Goal: Book appointment/travel/reservation

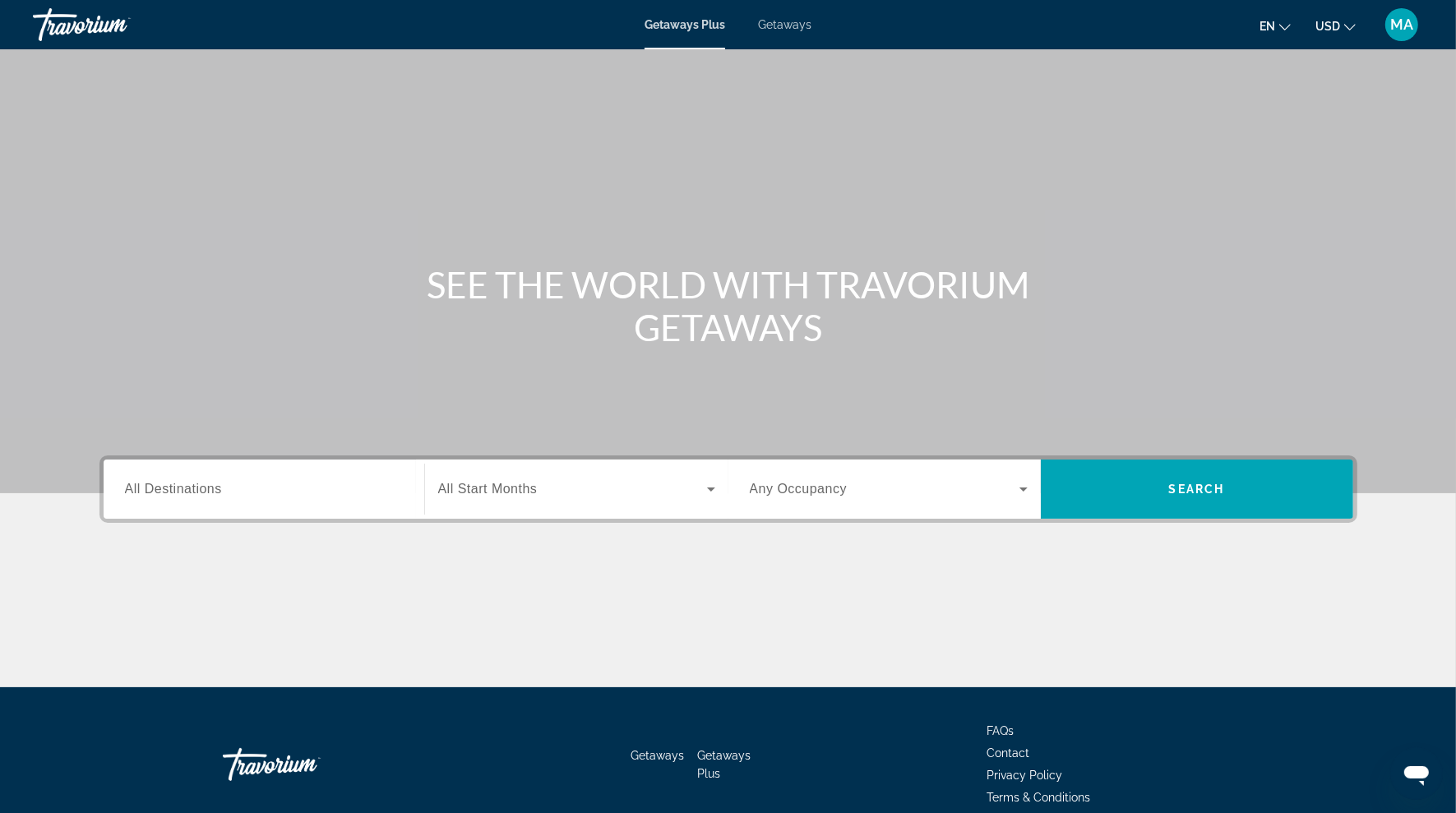
click at [200, 496] on div "Destination All Destinations" at bounding box center [264, 490] width 278 height 47
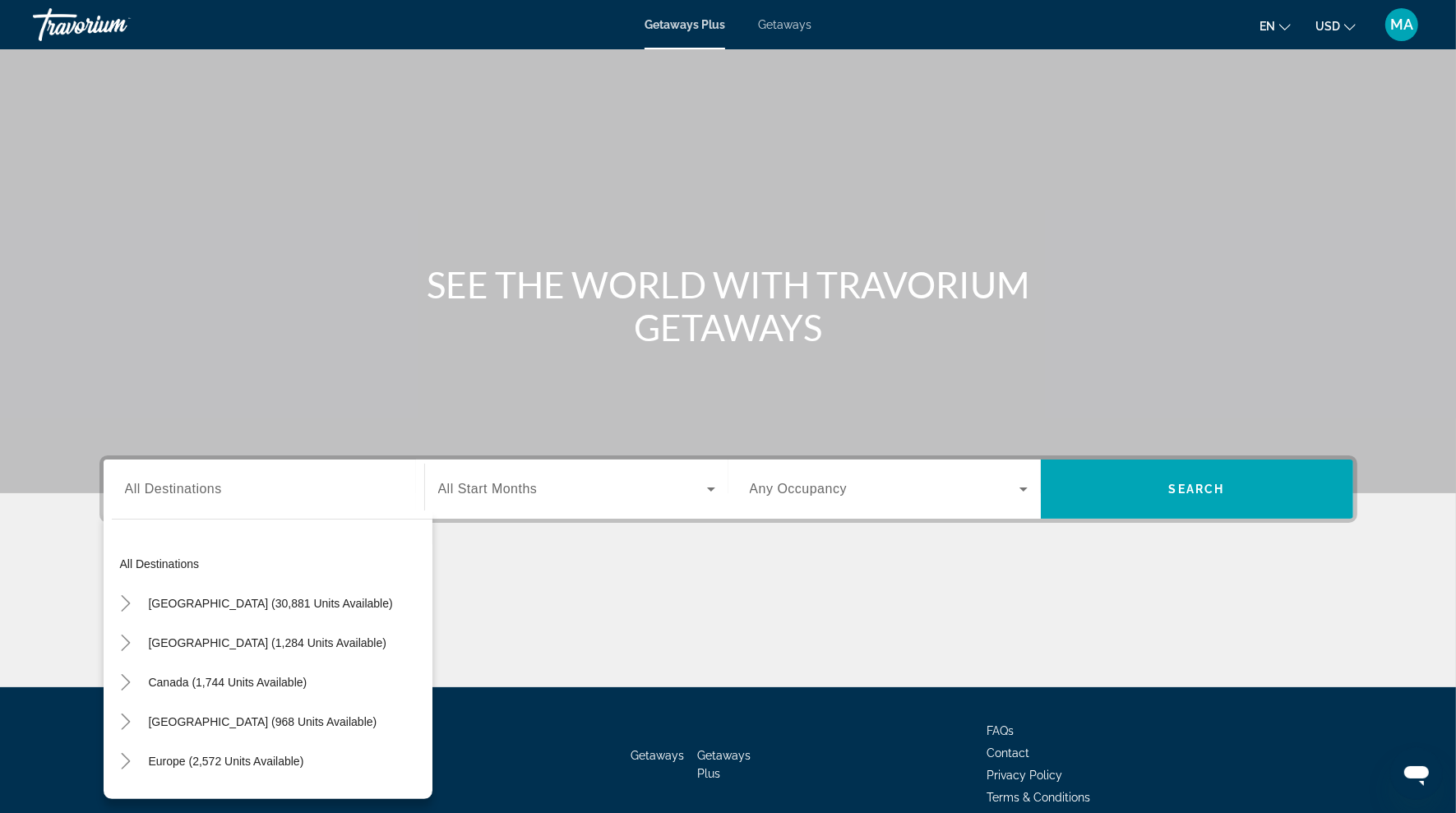
click at [484, 570] on div "Main content" at bounding box center [728, 626] width 1258 height 123
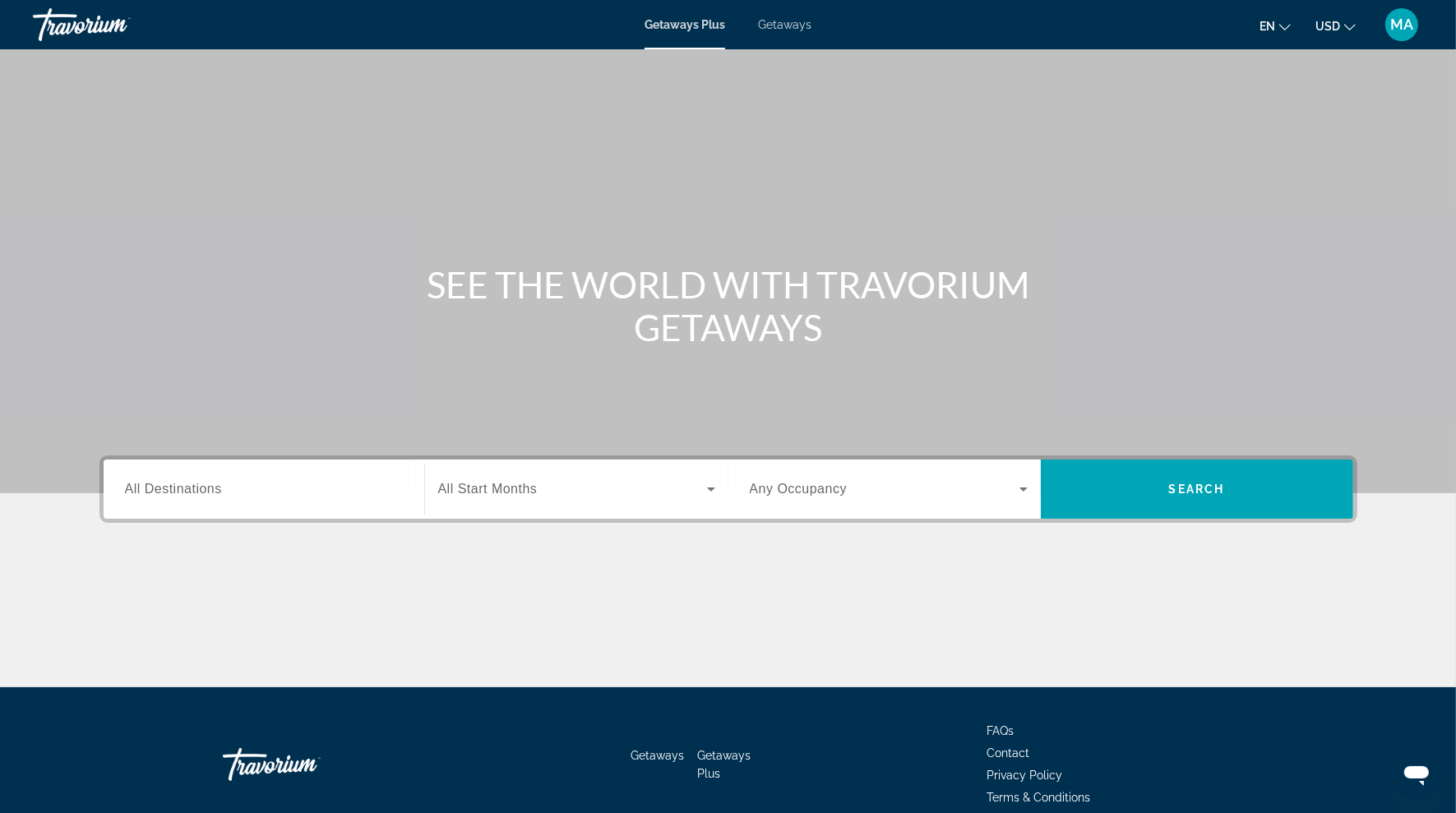
click at [681, 30] on span "Getaways Plus" at bounding box center [685, 25] width 81 height 14
click at [773, 24] on span "Getaways" at bounding box center [784, 25] width 53 height 14
click at [690, 27] on span "Getaways Plus" at bounding box center [685, 25] width 80 height 14
click at [164, 492] on span "All Destinations" at bounding box center [174, 489] width 97 height 14
click at [164, 492] on input "Destination All Destinations" at bounding box center [264, 490] width 278 height 19
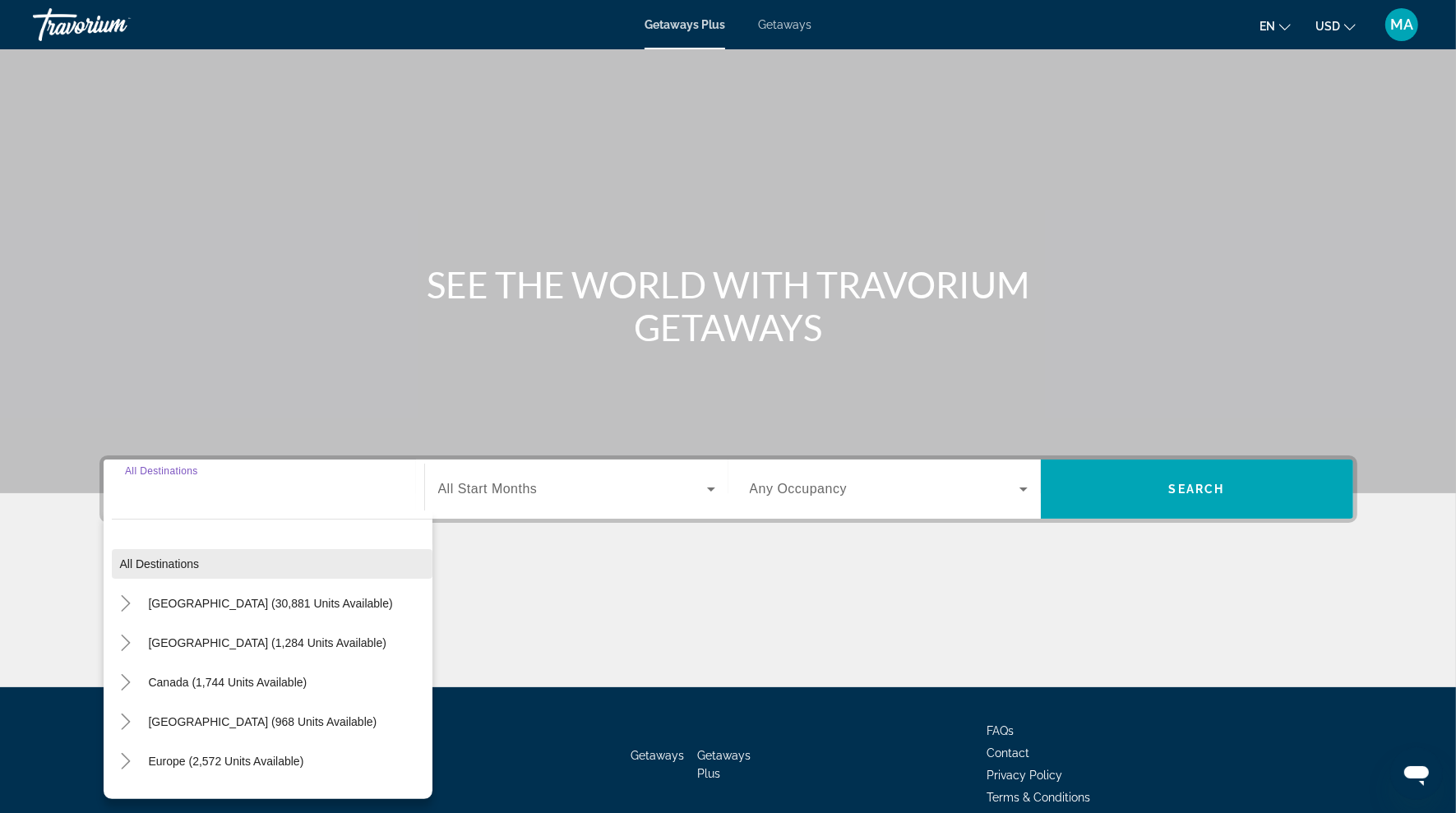
scroll to position [75, 0]
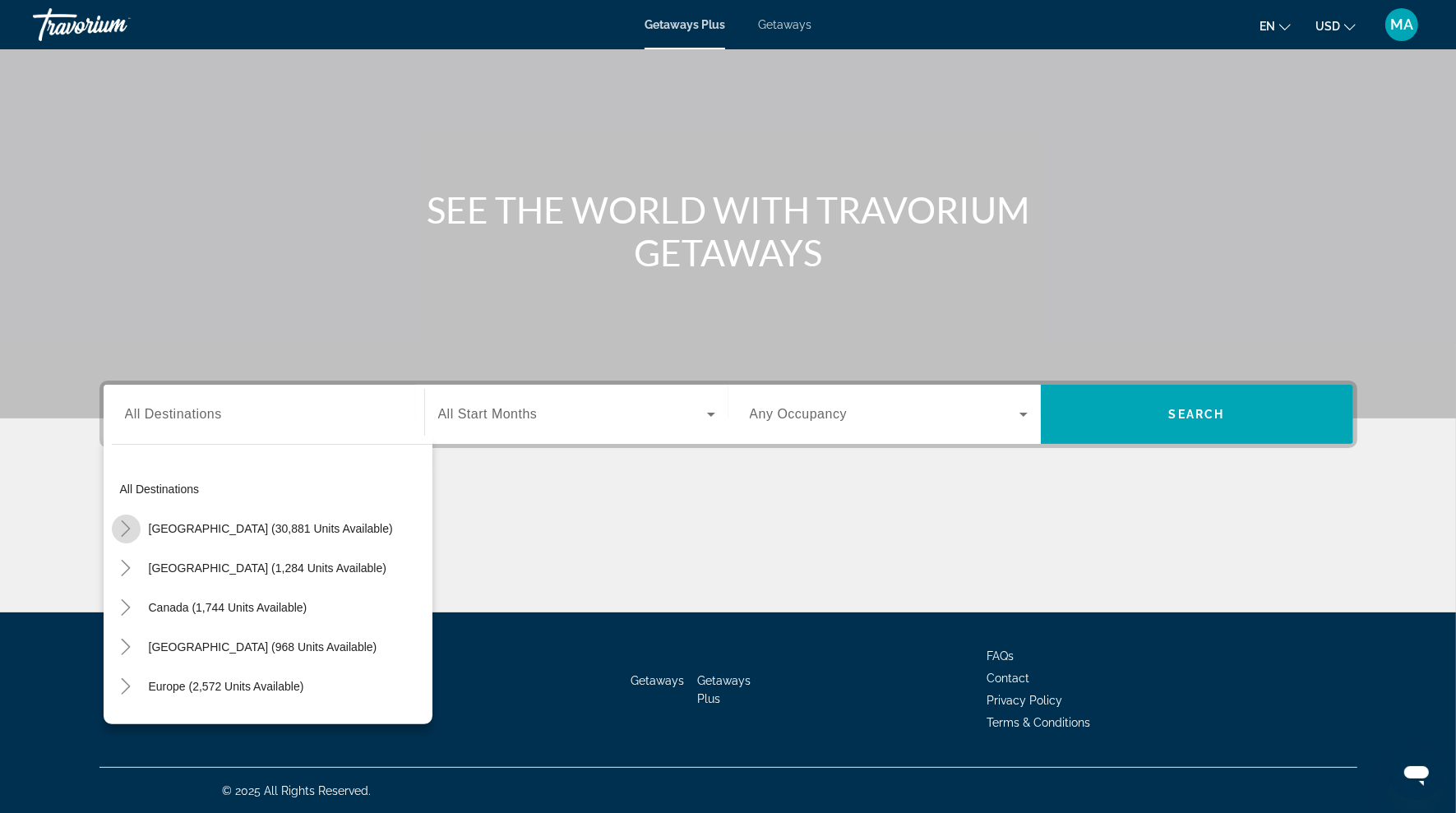
click at [137, 531] on mat-icon "Toggle United States (30,881 units available)" at bounding box center [126, 529] width 29 height 29
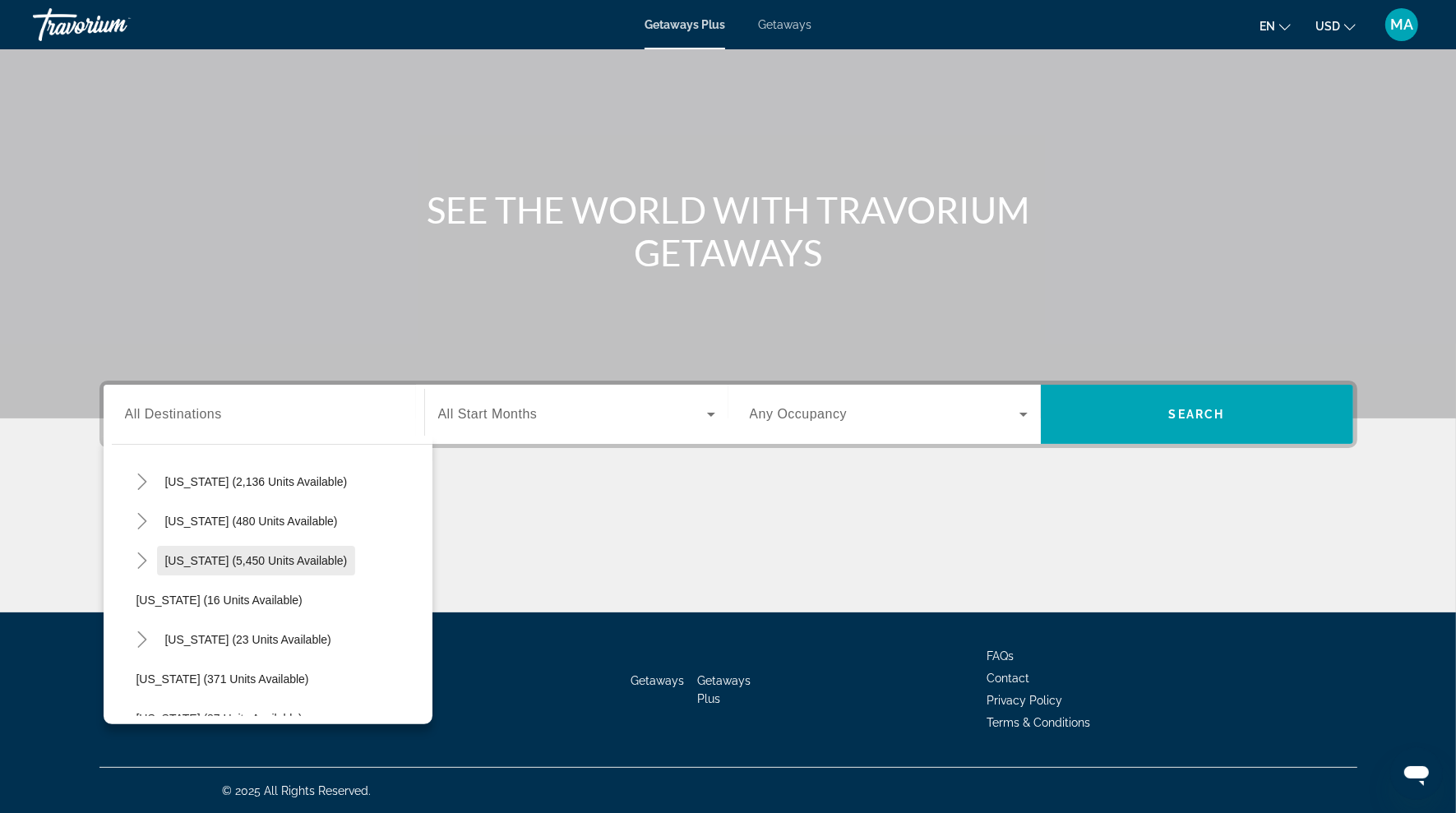
scroll to position [164, 0]
click at [147, 557] on icon "Toggle Florida (5,450 units available)" at bounding box center [142, 561] width 17 height 17
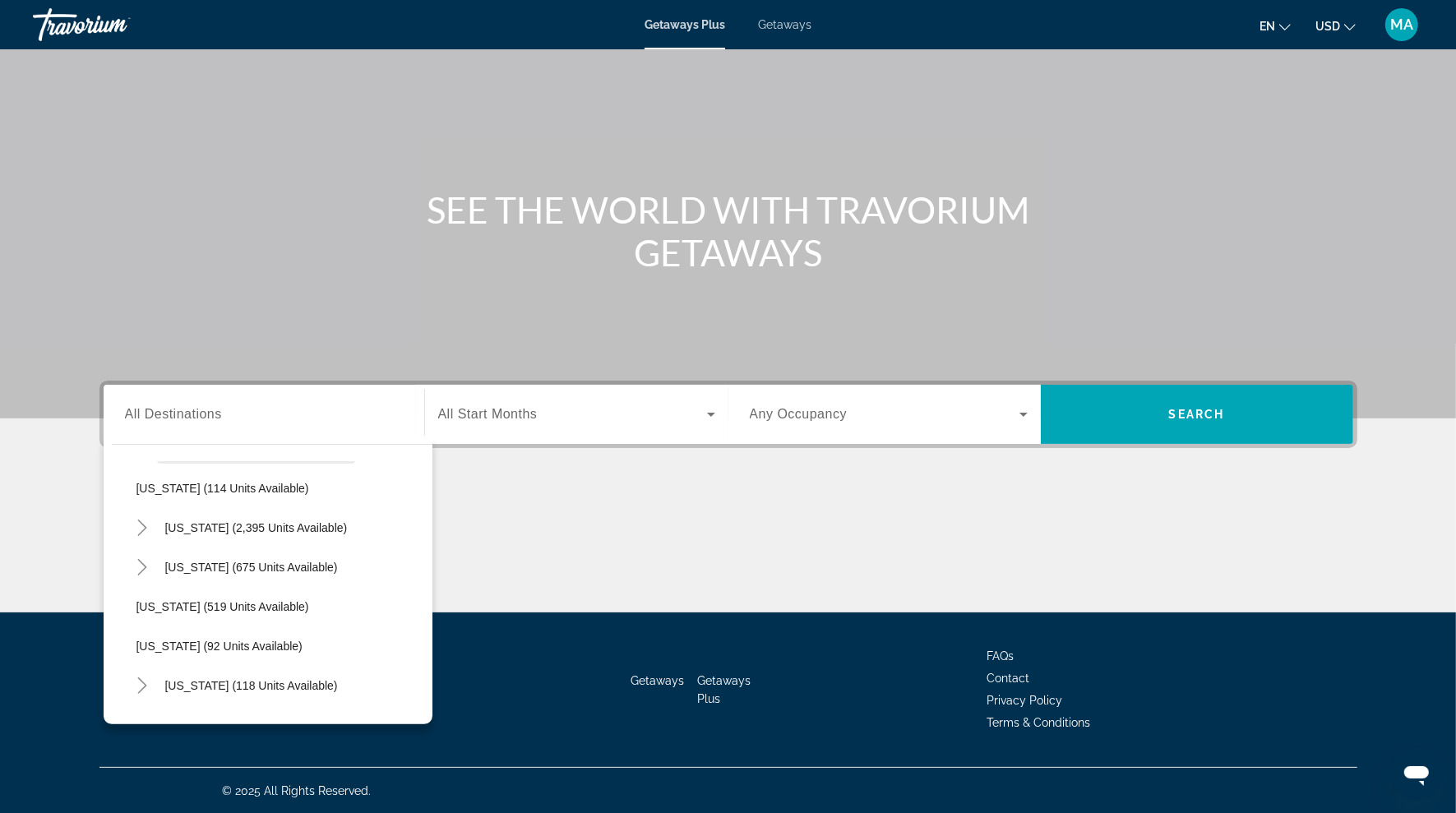
scroll to position [966, 0]
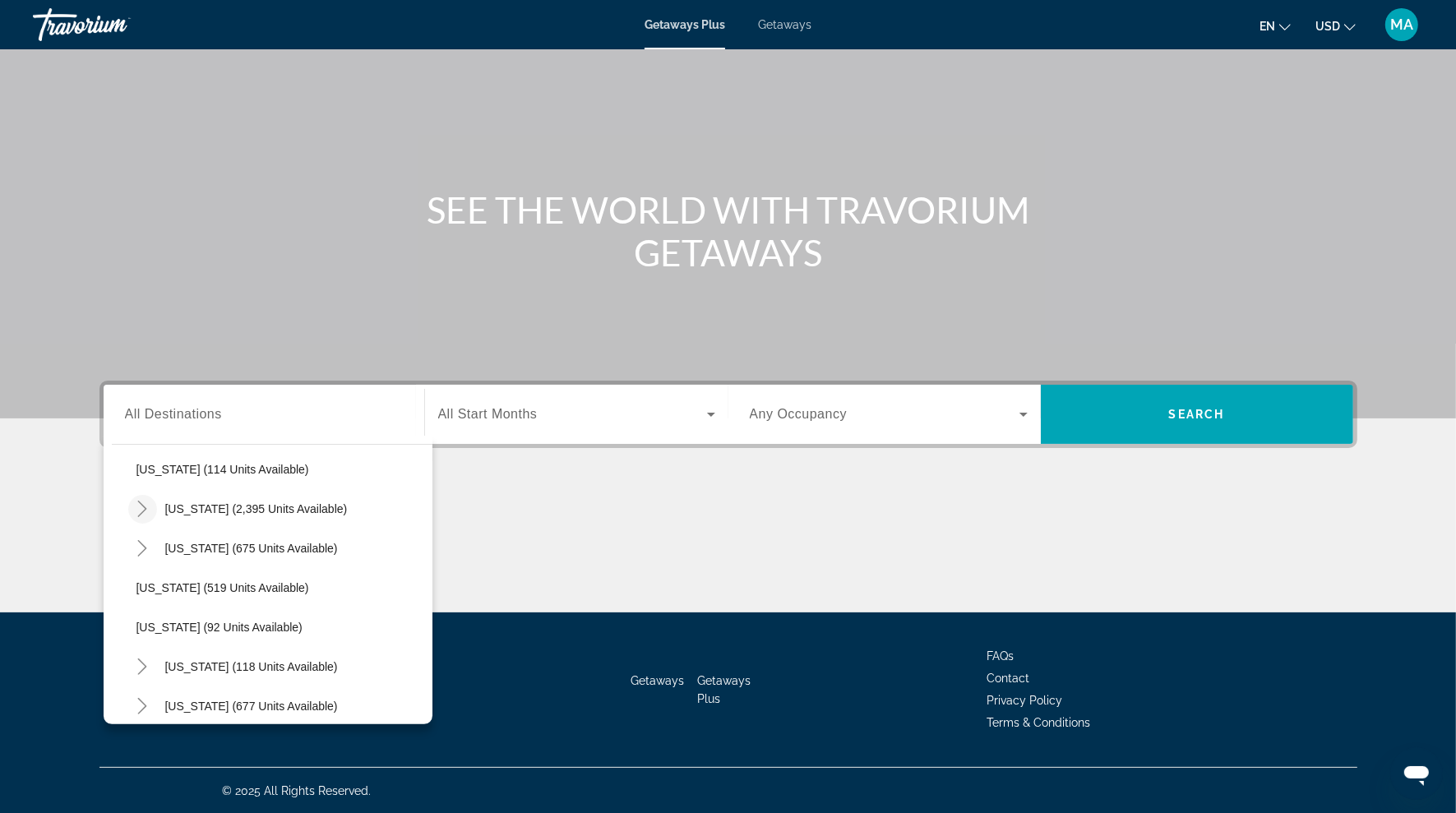
click at [143, 512] on icon "Toggle Nevada (2,395 units available)" at bounding box center [142, 508] width 17 height 17
click at [233, 546] on span "[GEOGRAPHIC_DATA] (1,287 units available)" at bounding box center [271, 549] width 238 height 14
type input "**********"
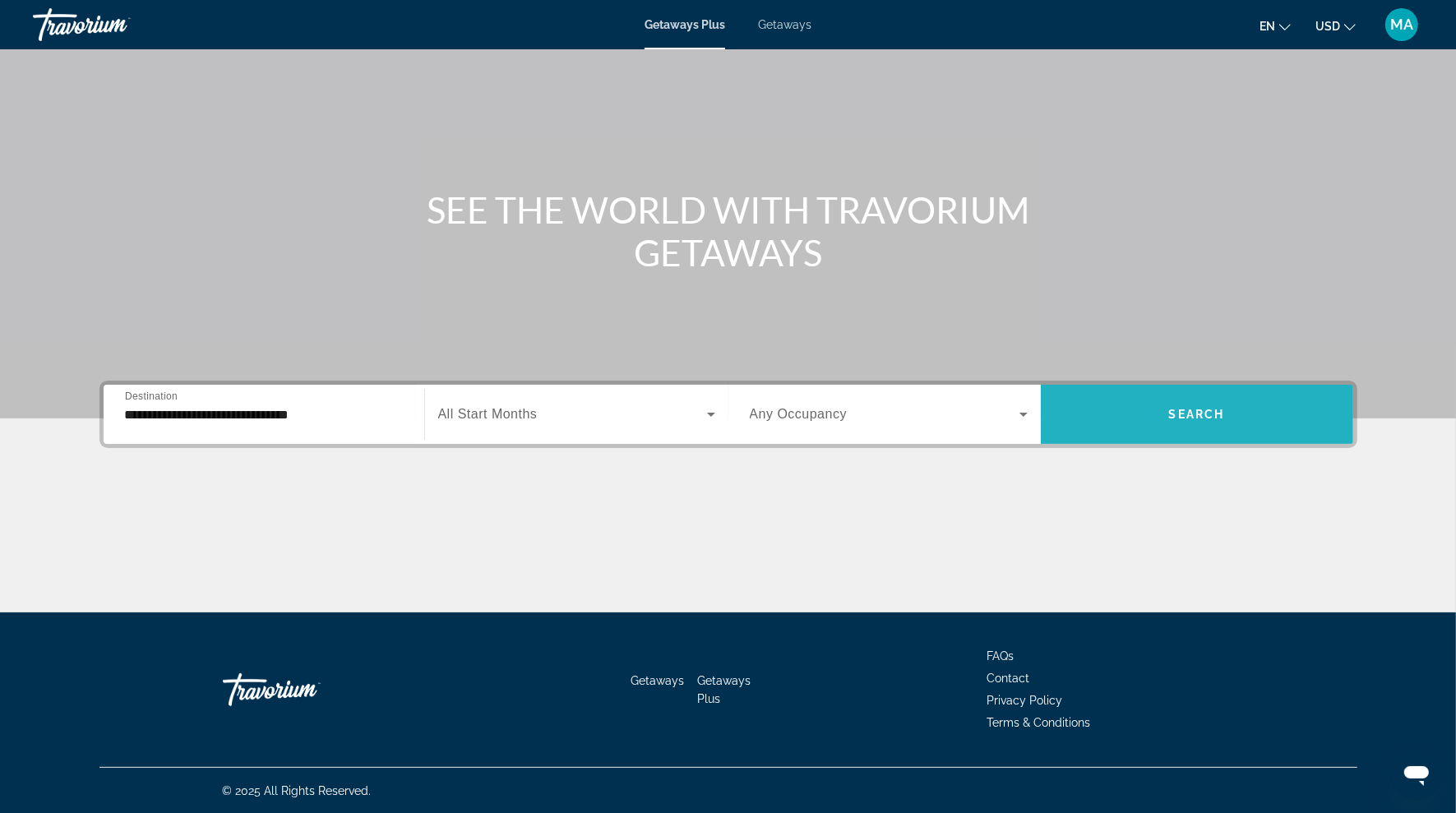
drag, startPoint x: 1183, startPoint y: 416, endPoint x: 1195, endPoint y: 418, distance: 12.2
click at [1195, 418] on span "Search" at bounding box center [1197, 415] width 56 height 14
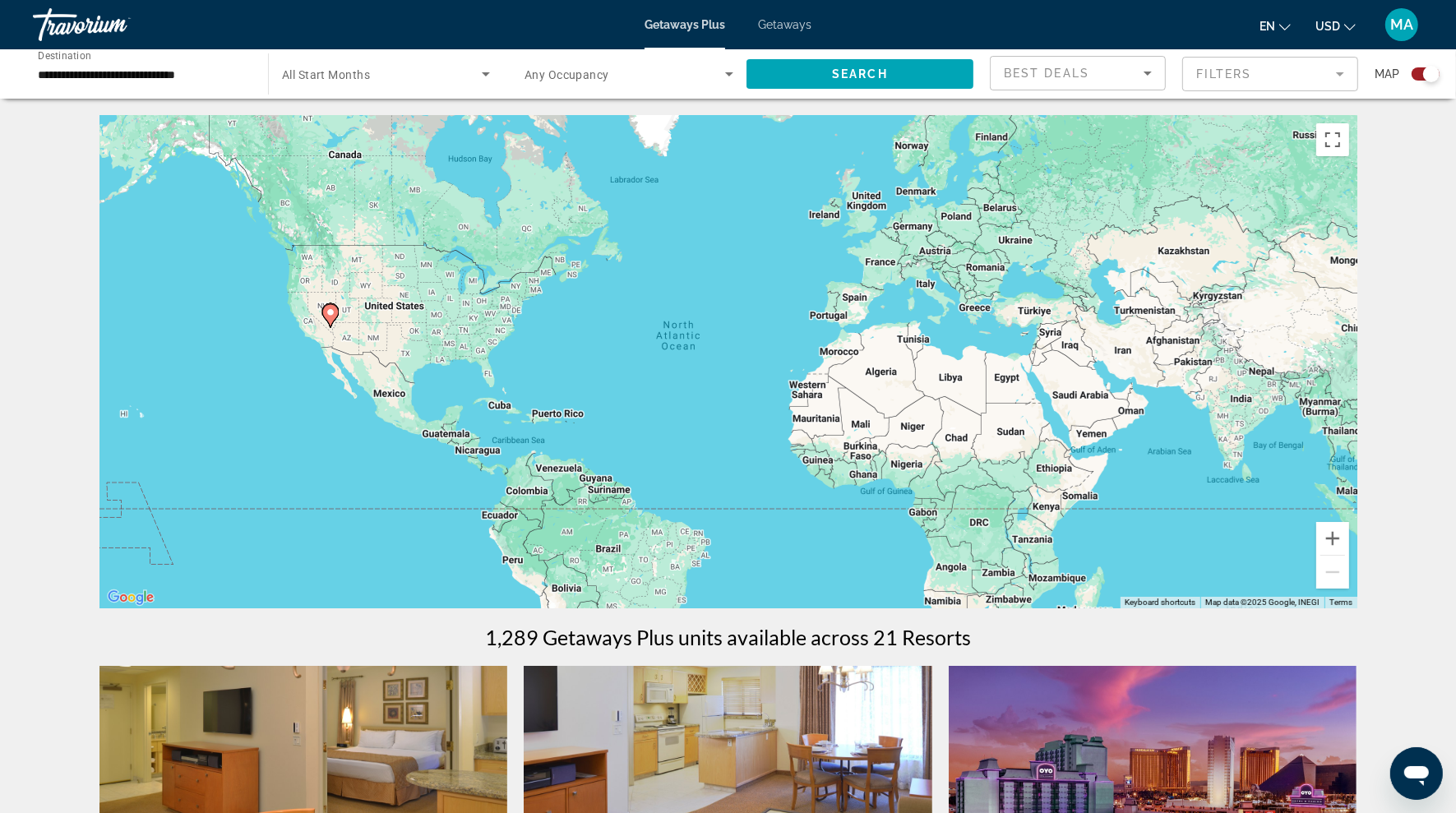
click at [1426, 73] on div "Search widget" at bounding box center [1431, 74] width 17 height 17
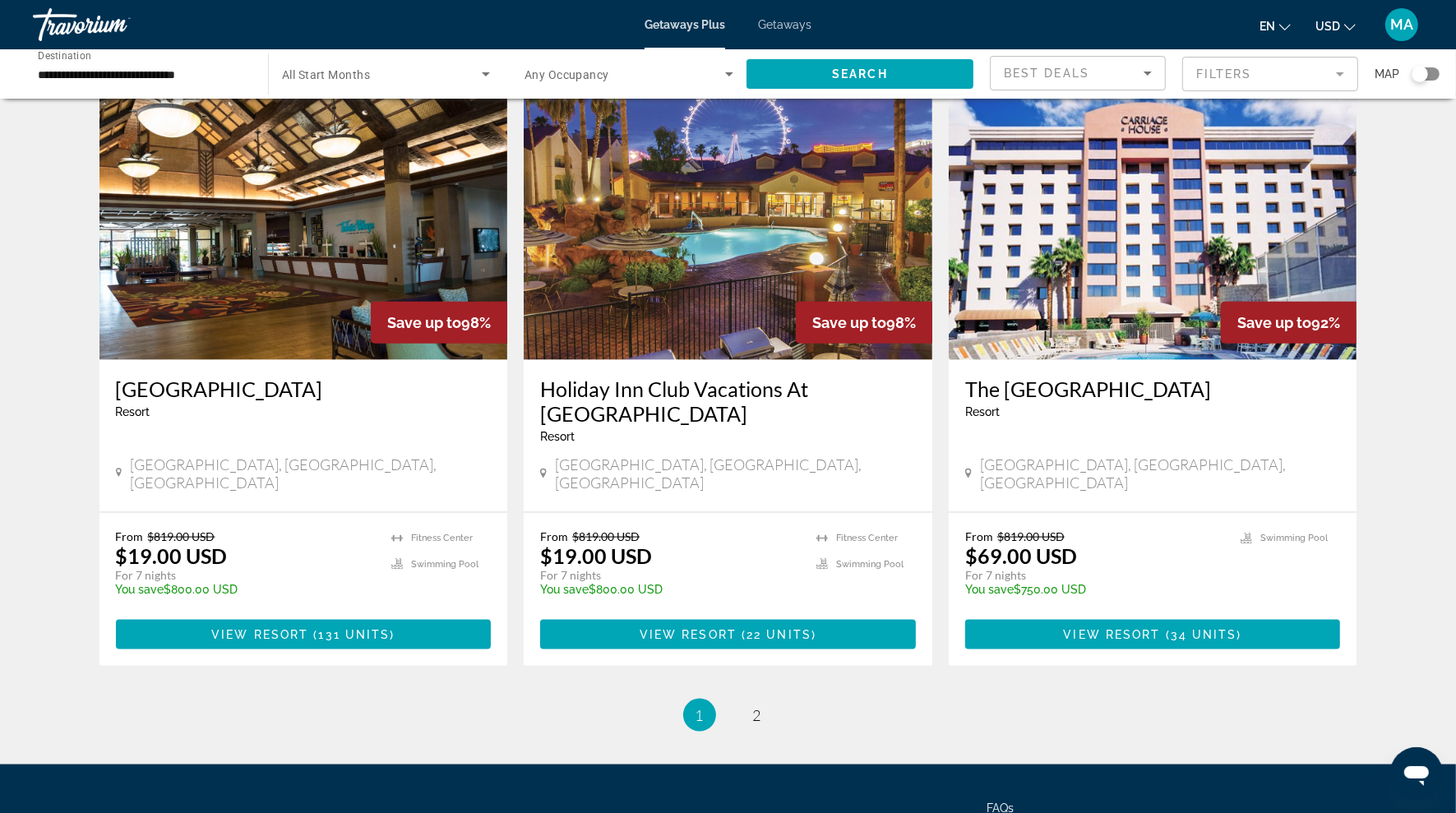
scroll to position [1873, 0]
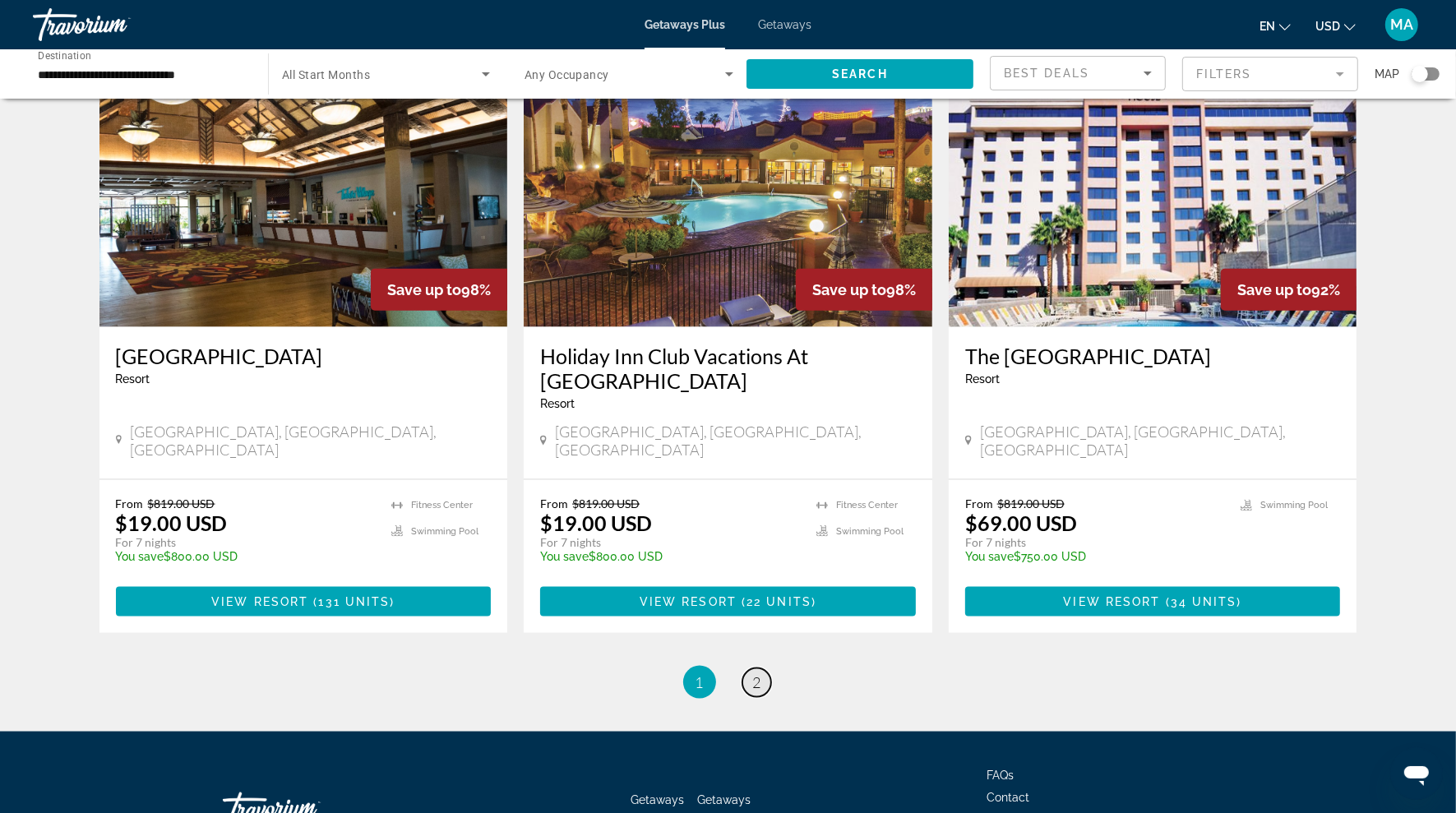
click at [750, 668] on link "page 2" at bounding box center [757, 683] width 29 height 29
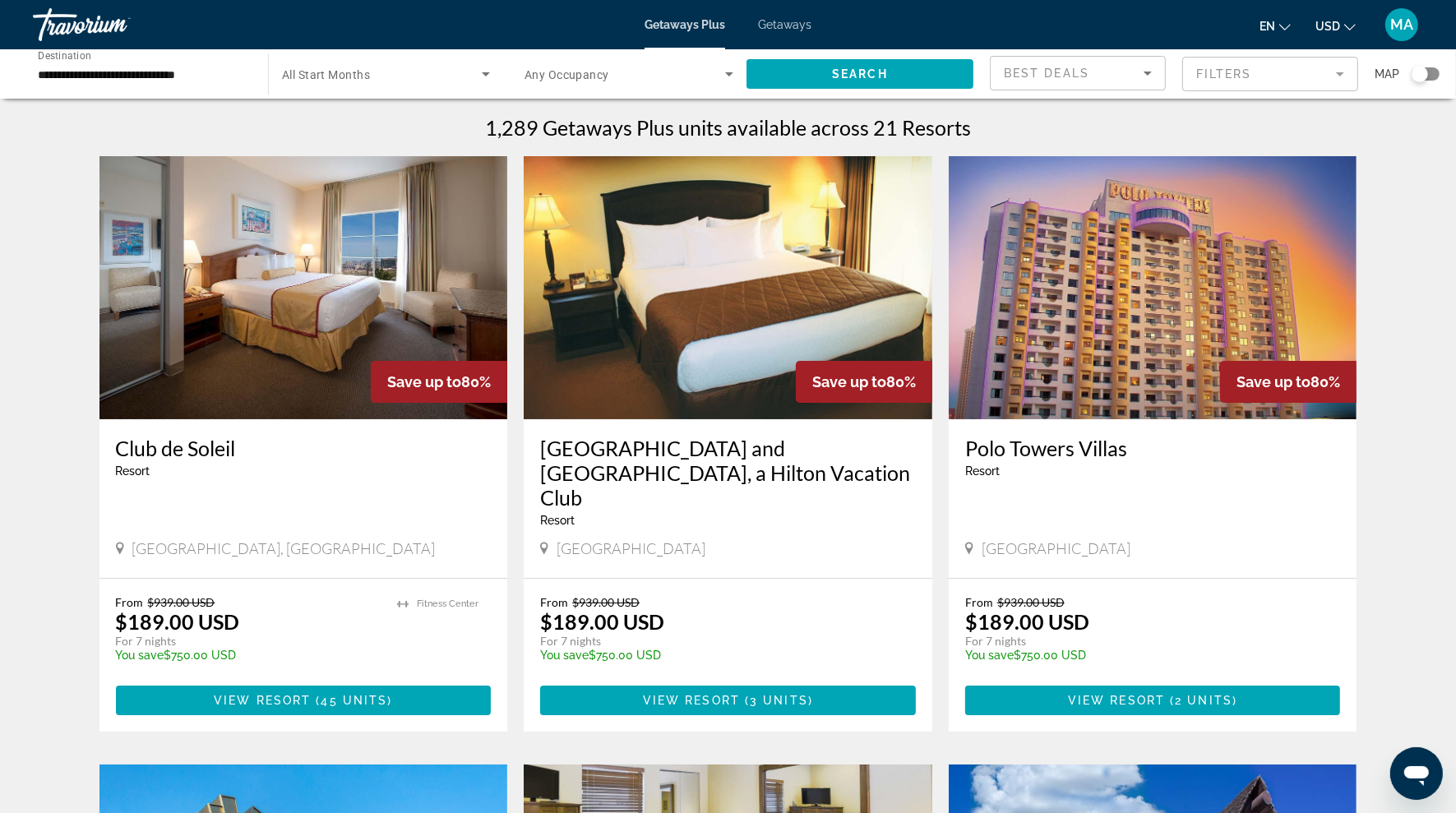
click at [792, 29] on span "Getaways" at bounding box center [784, 25] width 53 height 14
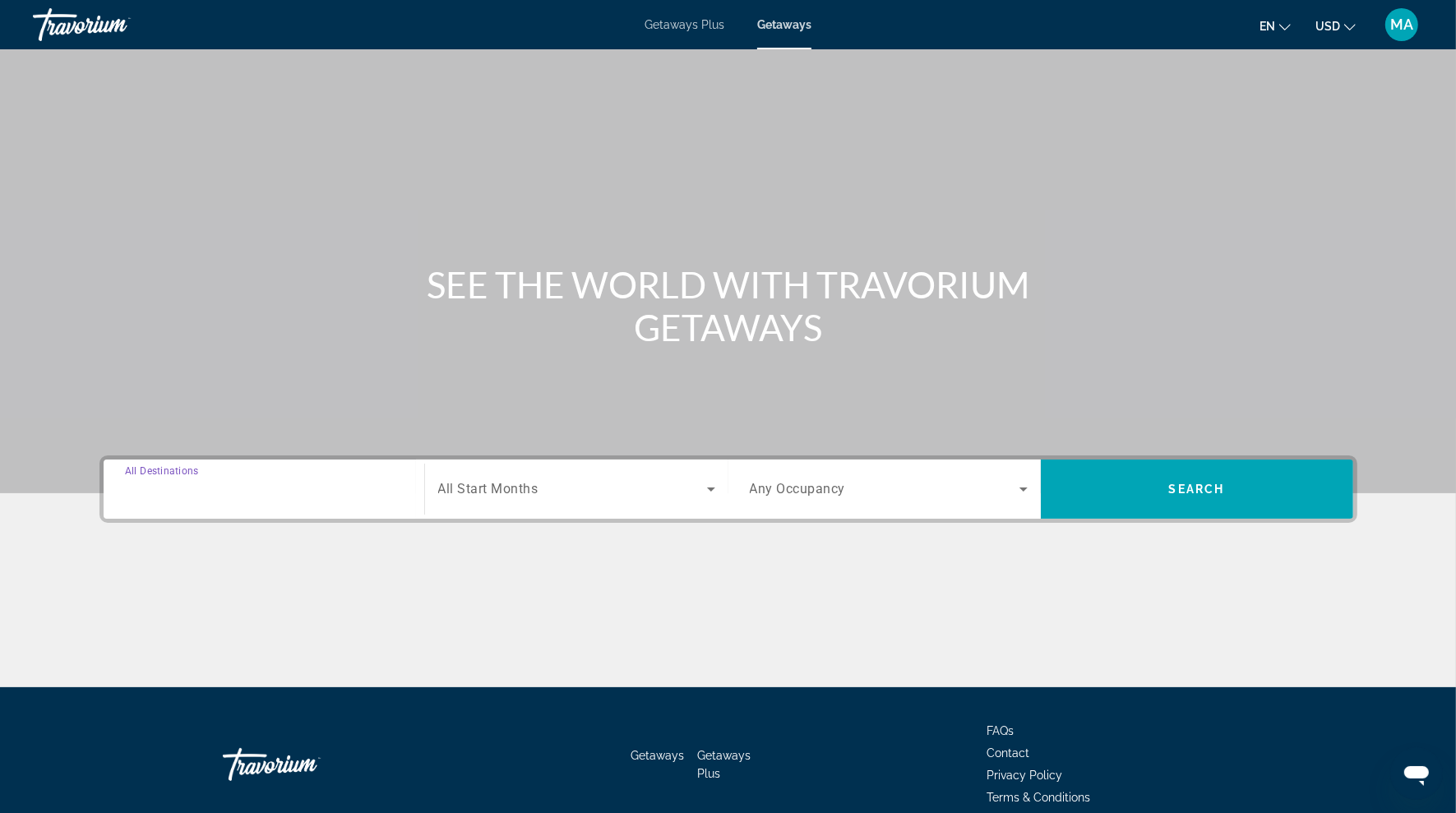
click at [223, 489] on input "Destination All Destinations" at bounding box center [264, 490] width 278 height 19
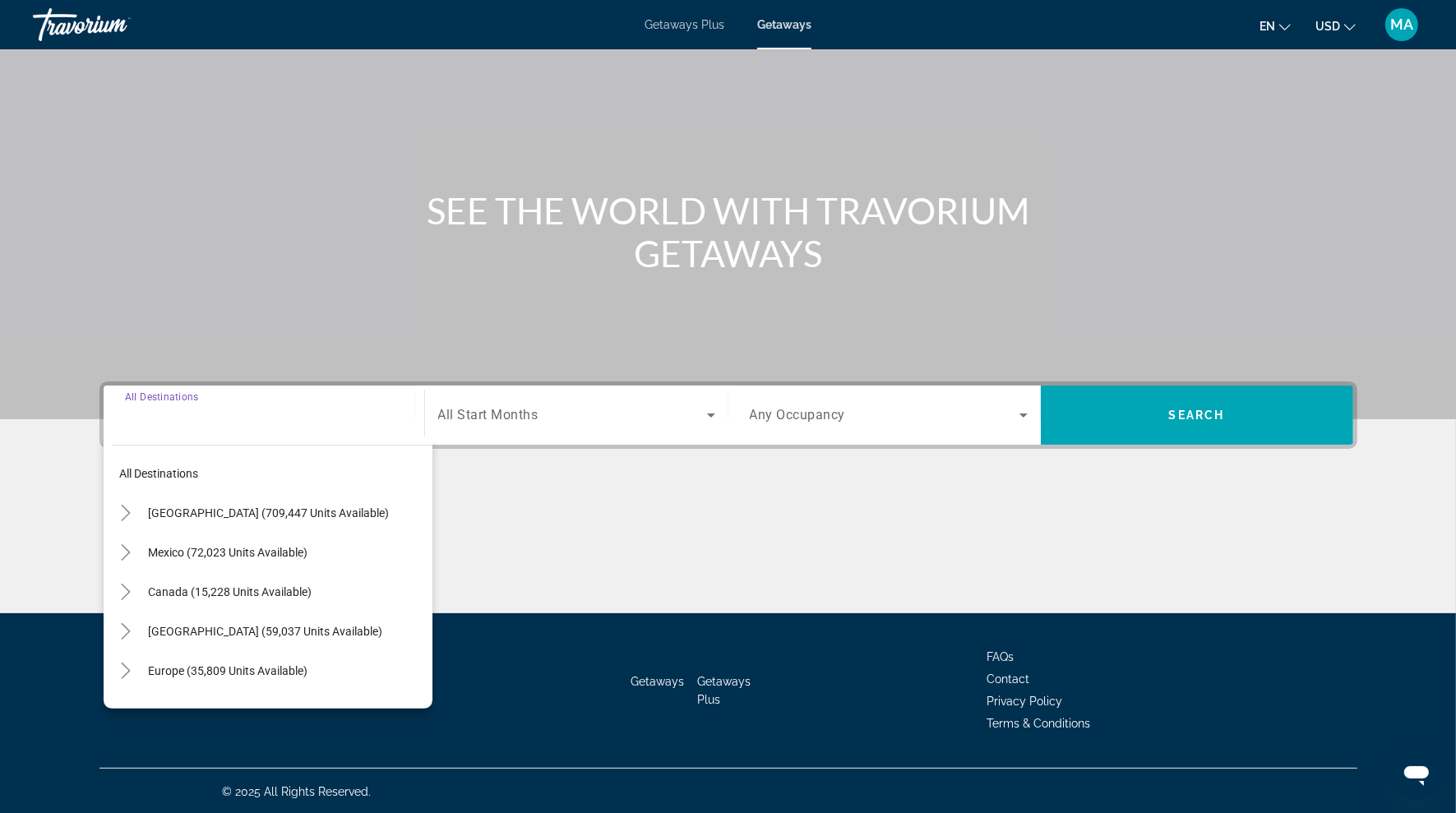
scroll to position [75, 0]
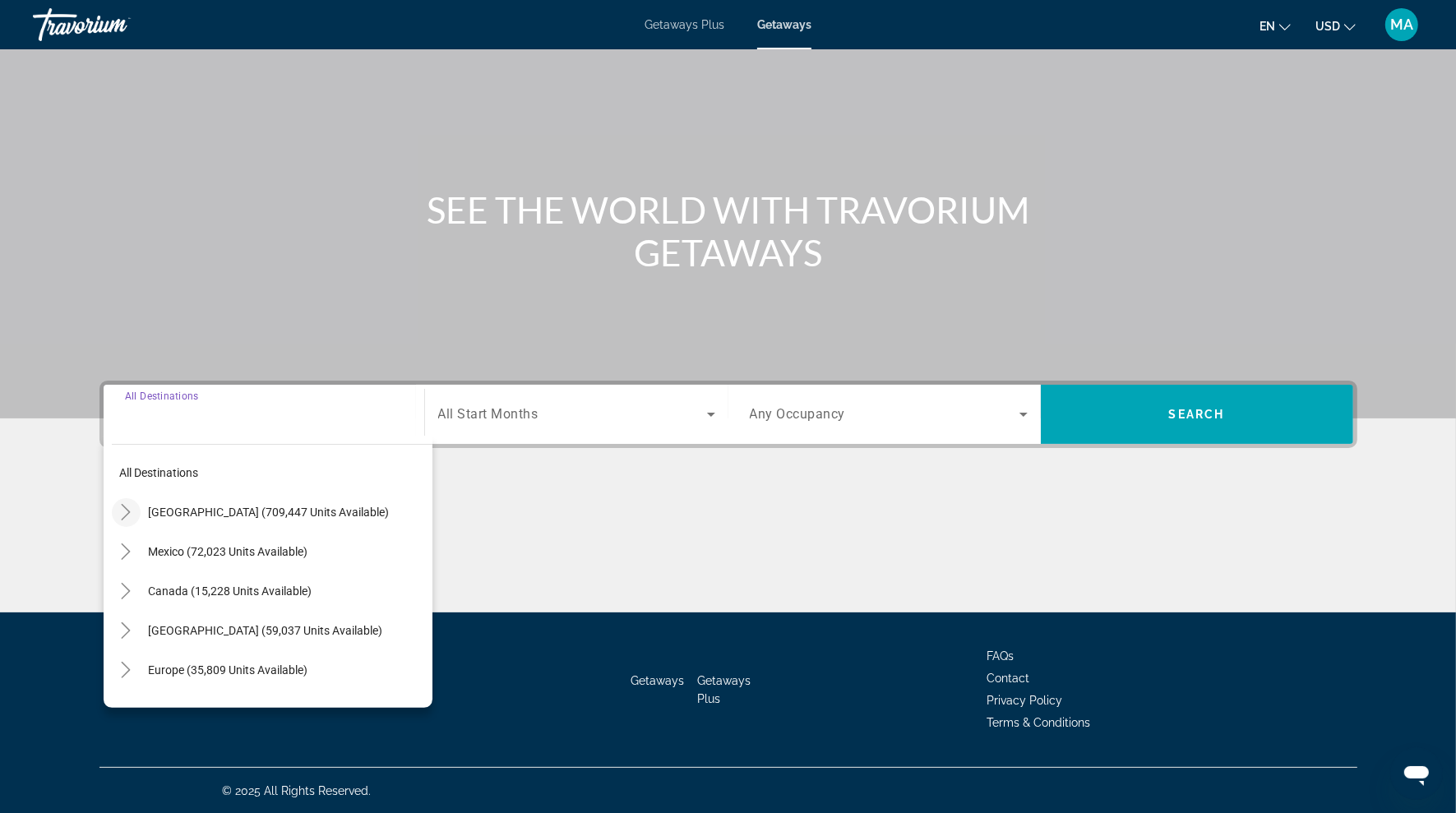
click at [126, 515] on icon "Toggle United States (709,447 units available)" at bounding box center [125, 512] width 9 height 17
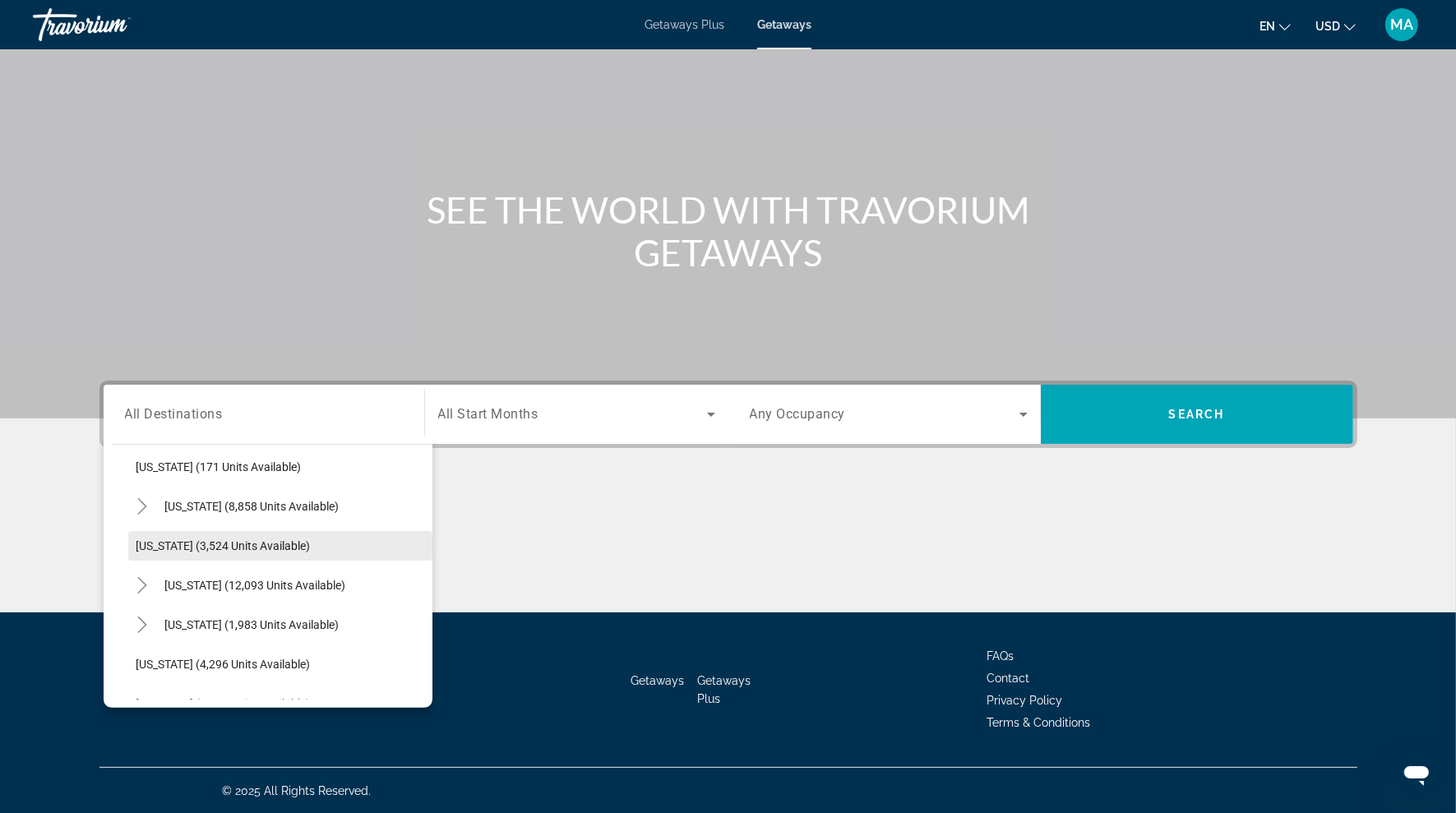
scroll to position [874, 0]
click at [149, 585] on icon "Toggle Nevada (12,093 units available)" at bounding box center [142, 585] width 17 height 17
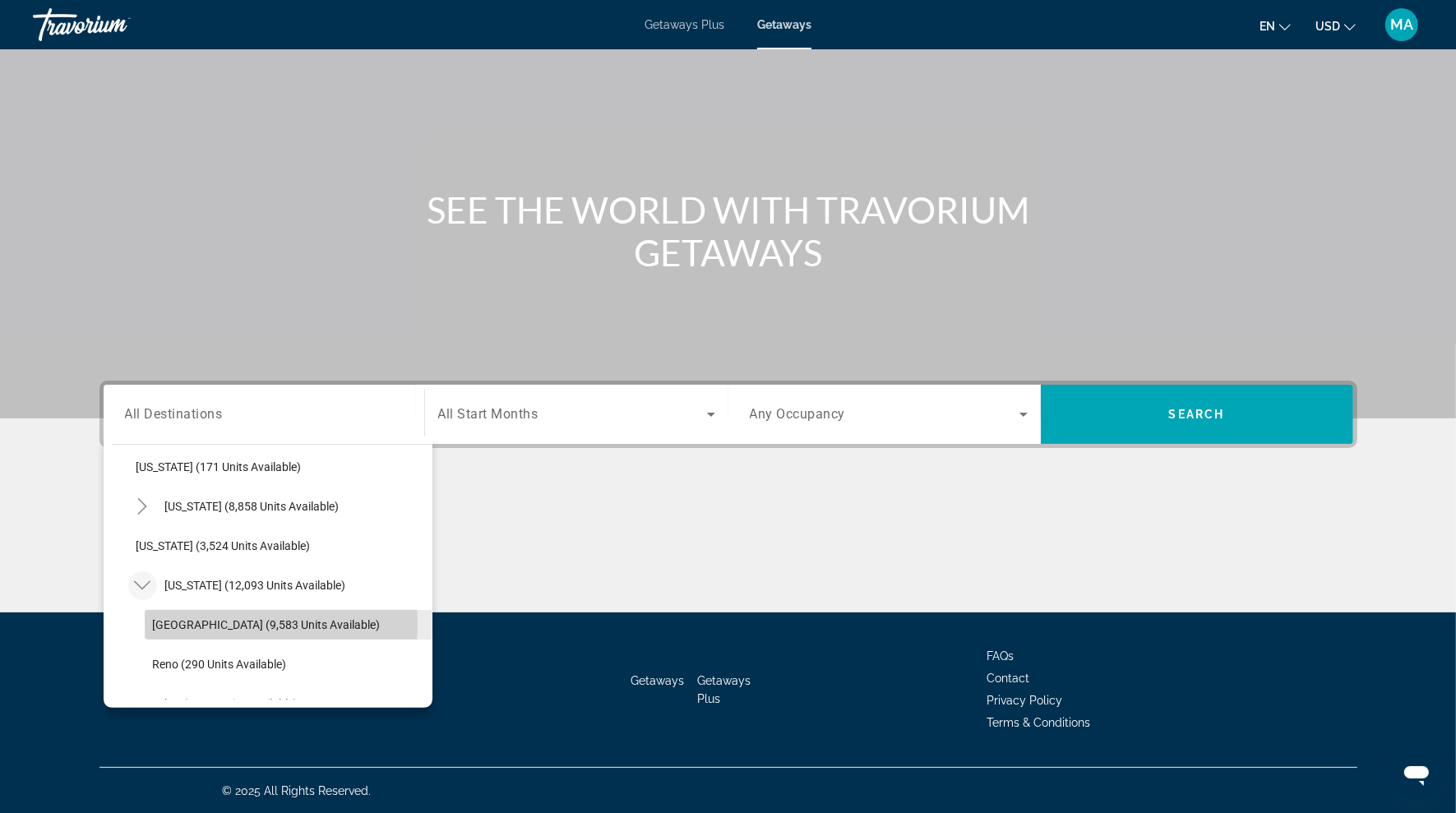
click at [231, 623] on span "[GEOGRAPHIC_DATA] (9,583 units available)" at bounding box center [266, 625] width 227 height 14
type input "**********"
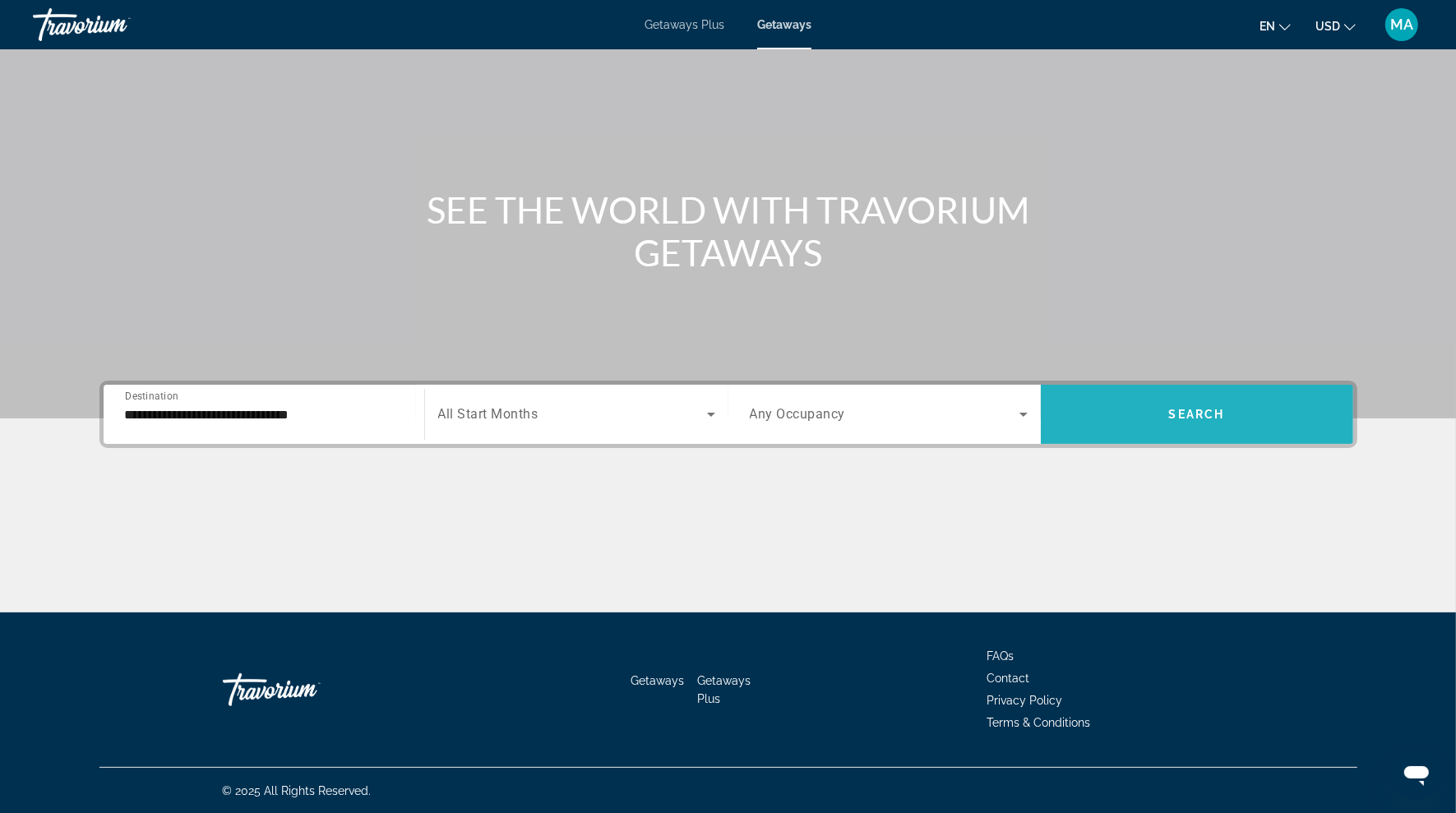
click at [1155, 402] on span "Search widget" at bounding box center [1197, 414] width 313 height 40
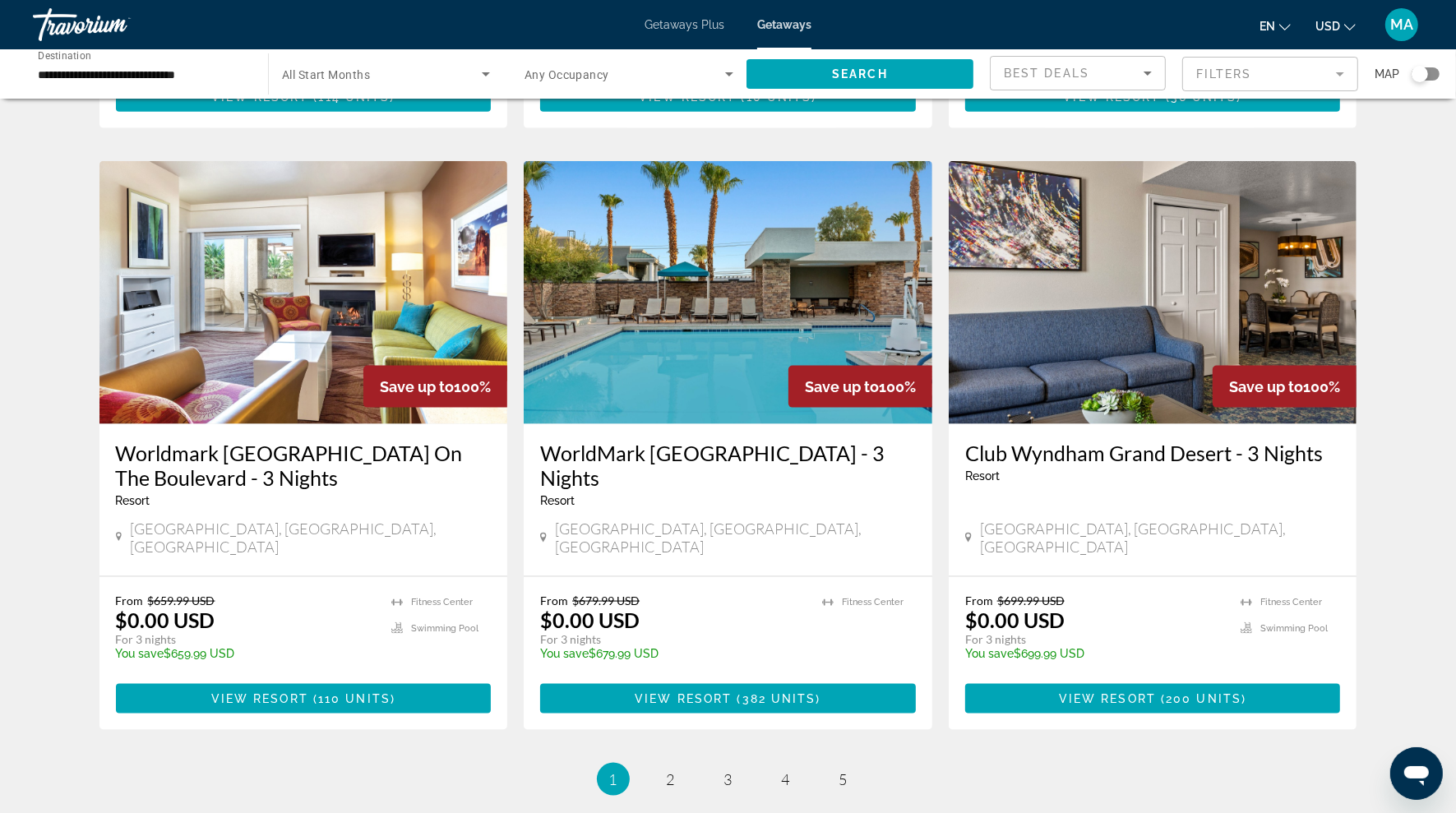
scroll to position [1827, 0]
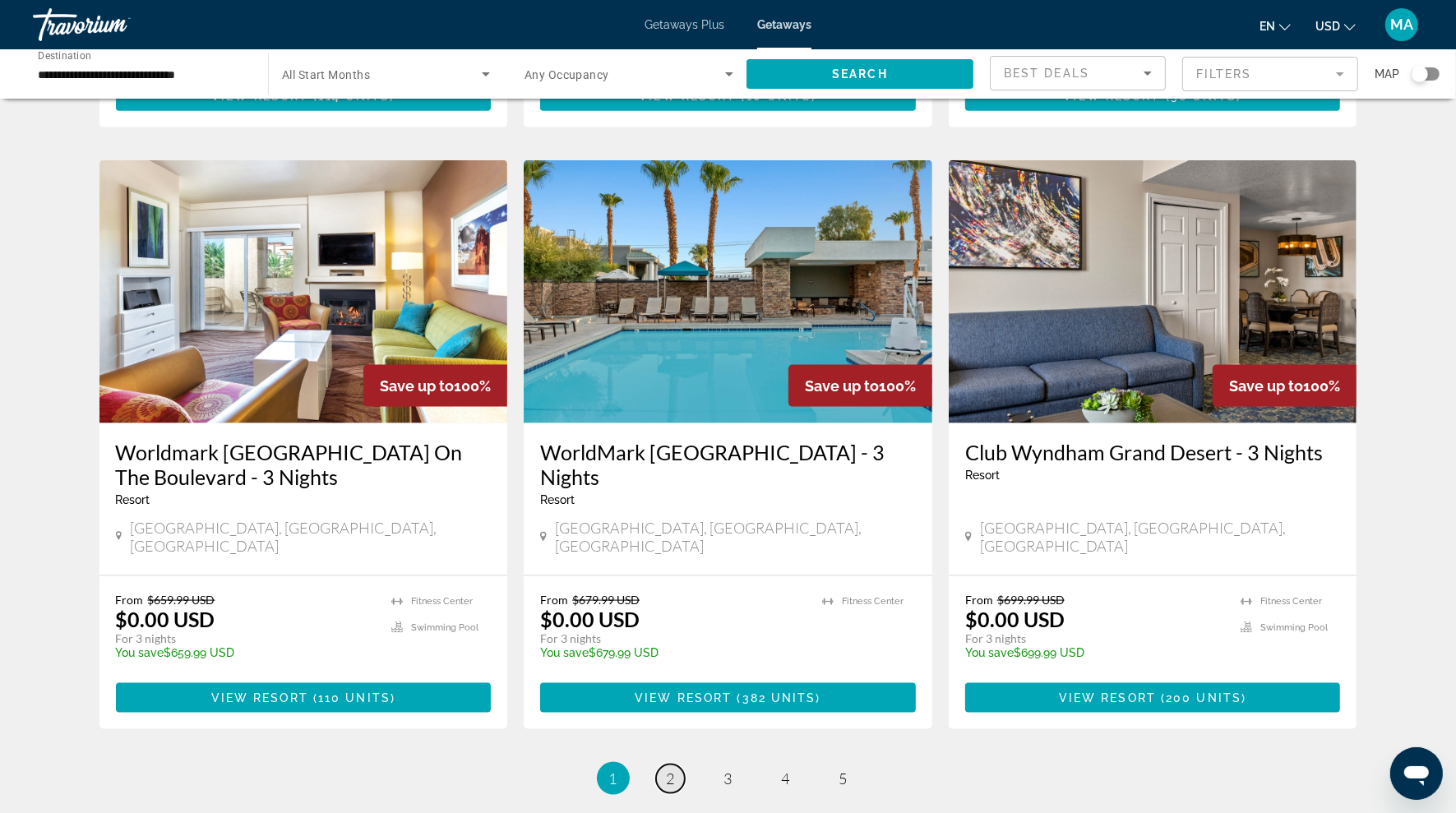
click at [669, 769] on span "2" at bounding box center [670, 778] width 8 height 18
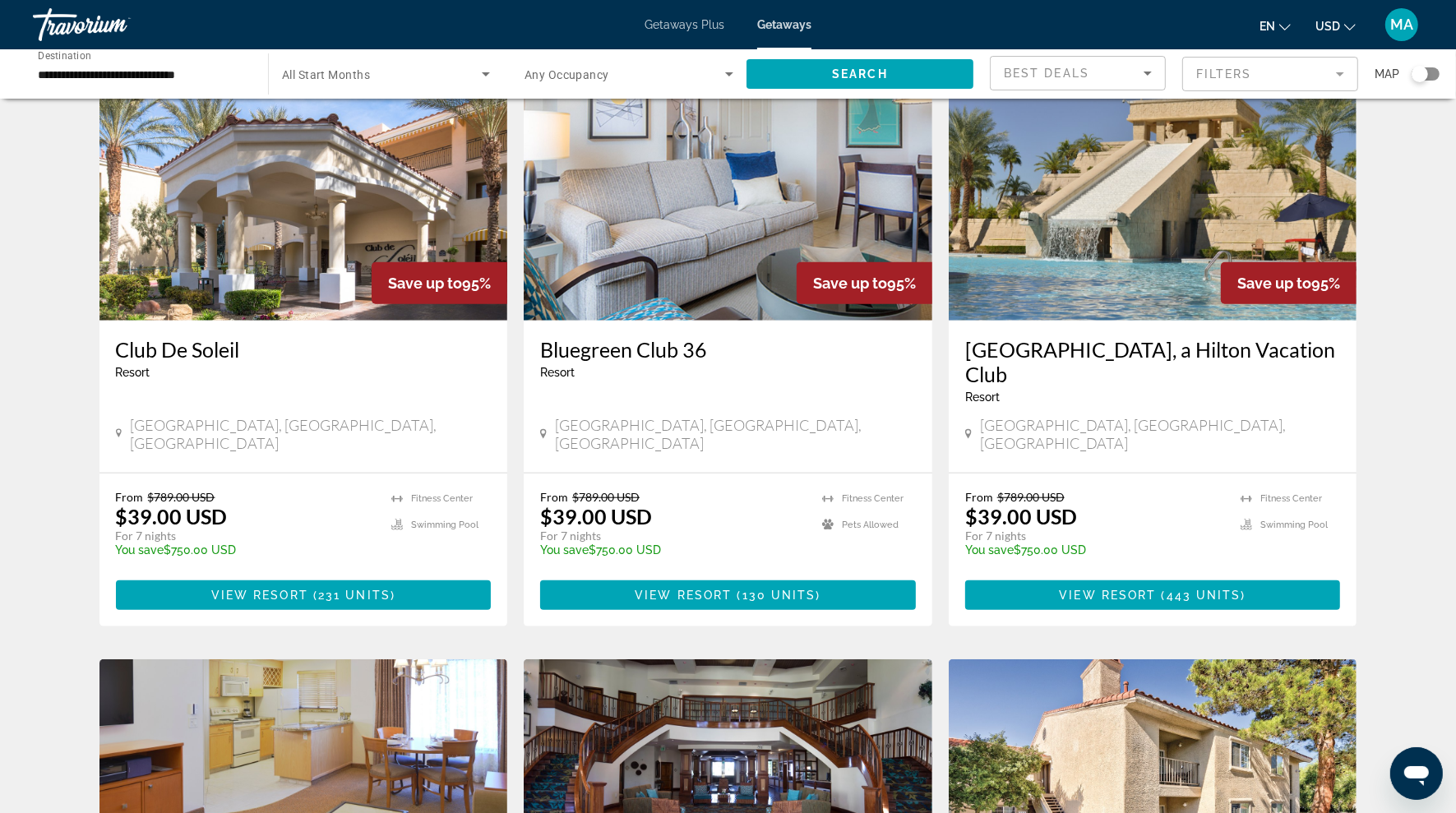
scroll to position [1303, 0]
